Goal: Task Accomplishment & Management: Use online tool/utility

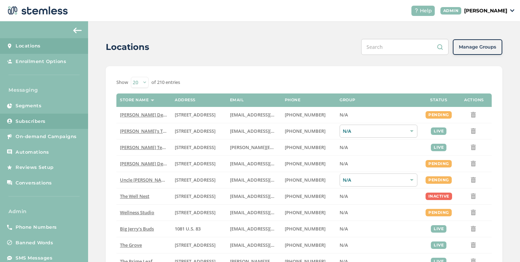
click at [41, 128] on link "Subscribers" at bounding box center [44, 122] width 88 height 16
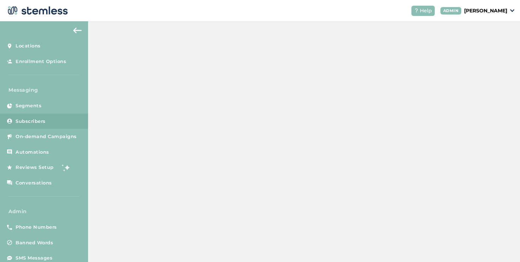
click at [42, 128] on link "Subscribers" at bounding box center [44, 122] width 88 height 16
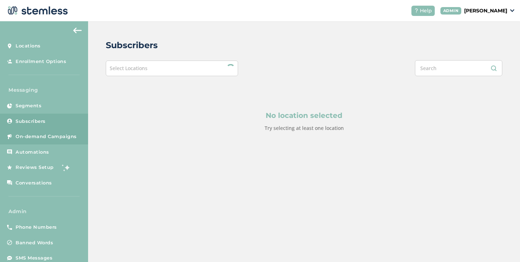
click at [42, 129] on link "On-demand Campaigns" at bounding box center [44, 137] width 88 height 16
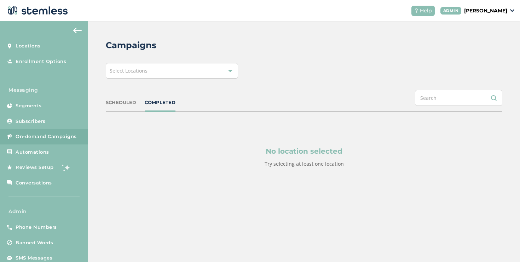
click at [124, 78] on div "Select Locations" at bounding box center [172, 71] width 132 height 16
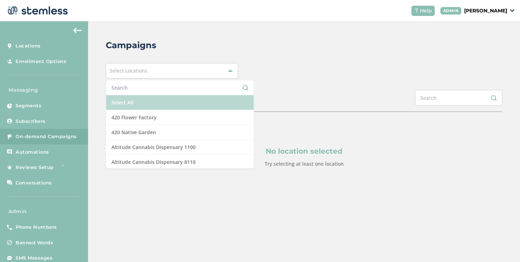
click at [128, 95] on li "Select All" at bounding box center [180, 102] width 148 height 15
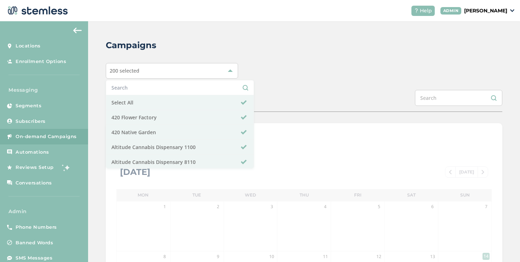
click at [362, 76] on div "200 selected Select All 420 Flower Factory 420 Native Garden Altitude Cannabis …" at bounding box center [304, 71] width 397 height 16
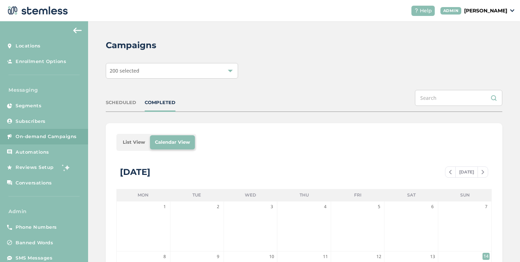
click at [131, 145] on li "List View" at bounding box center [134, 142] width 32 height 14
